Goal: Task Accomplishment & Management: Use online tool/utility

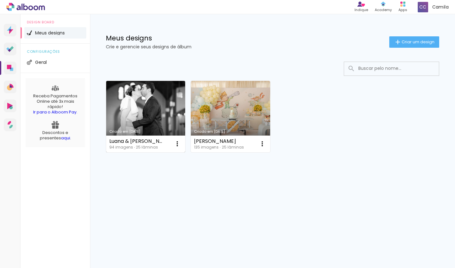
click at [162, 108] on link "Criado em [DATE]" at bounding box center [145, 116] width 79 height 71
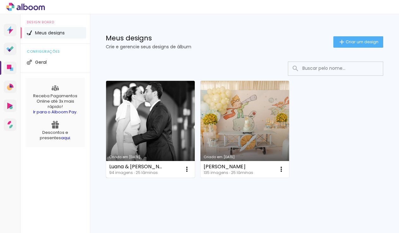
click at [138, 117] on link "Criado em [DATE]" at bounding box center [150, 129] width 89 height 97
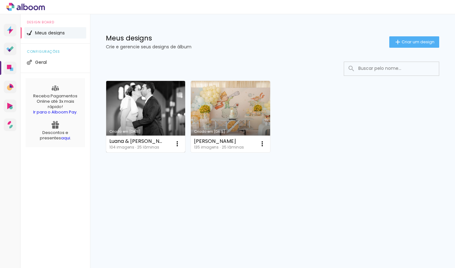
click at [134, 102] on link "Criado em [DATE]" at bounding box center [145, 116] width 79 height 71
